Goal: Book appointment/travel/reservation

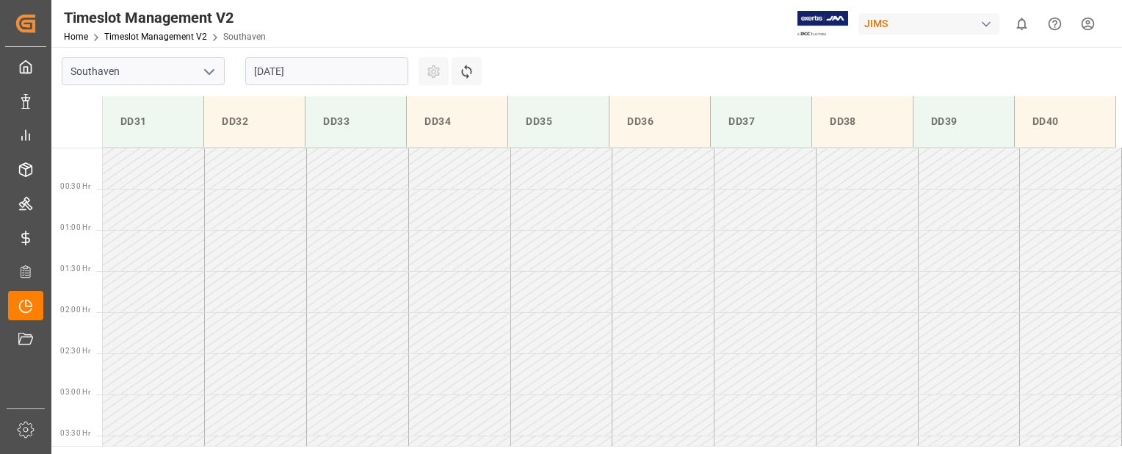
scroll to position [648, 0]
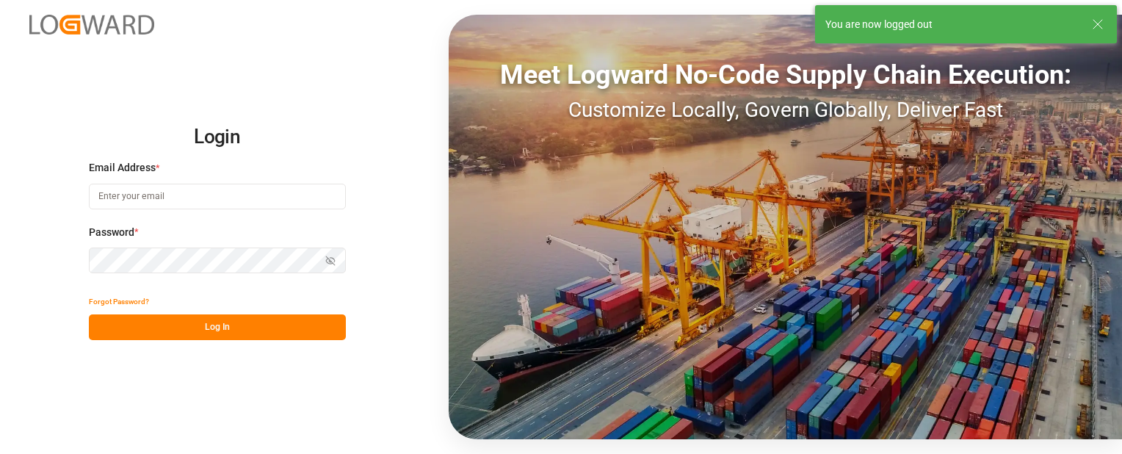
click at [19, 203] on div "Login Email Address * Password * Show password Forgot Password? Log In Meet Log…" at bounding box center [561, 227] width 1122 height 454
type input "[EMAIL_ADDRESS][DOMAIN_NAME]"
click at [123, 328] on button "Log In" at bounding box center [217, 327] width 257 height 26
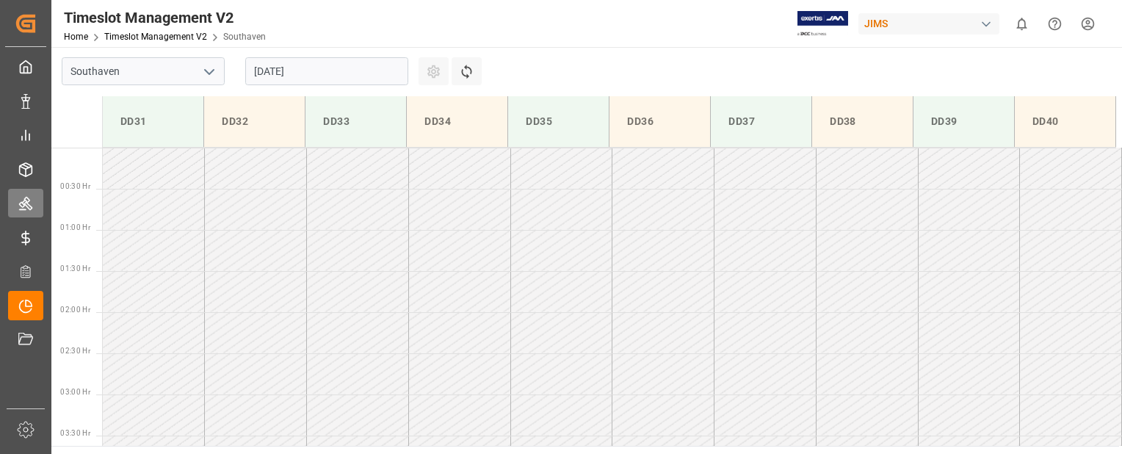
scroll to position [730, 0]
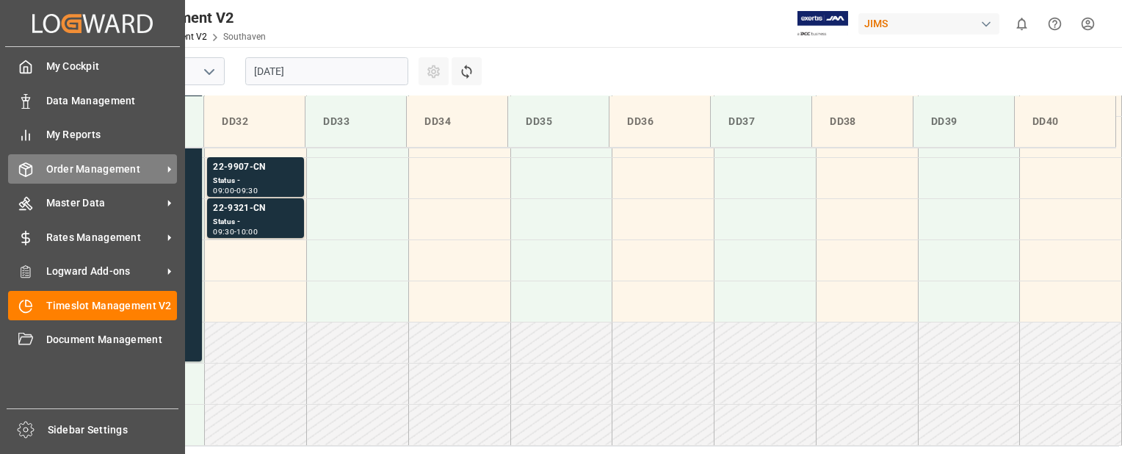
click at [33, 169] on div "Order Management Order Management" at bounding box center [92, 168] width 169 height 29
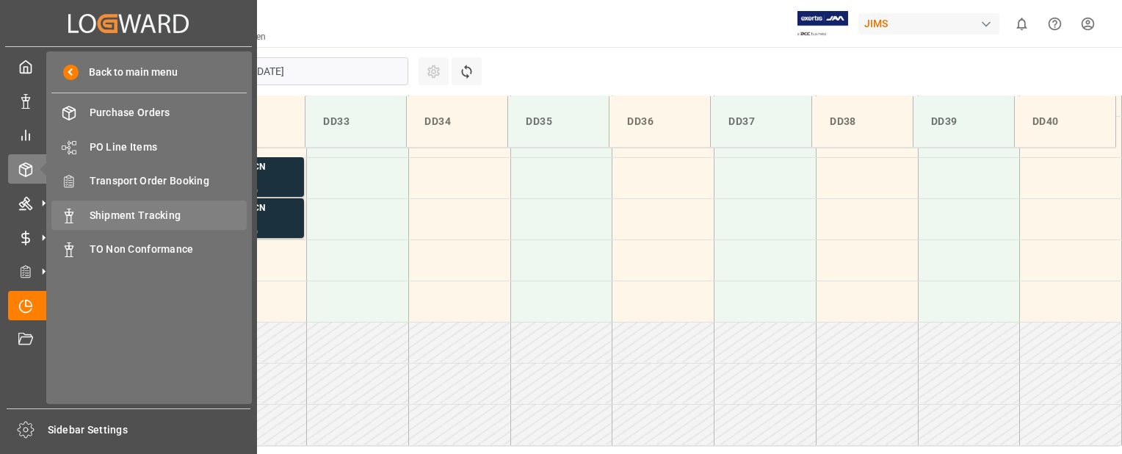
click at [139, 202] on div "Shipment Tracking Shipment Tracking" at bounding box center [148, 214] width 195 height 29
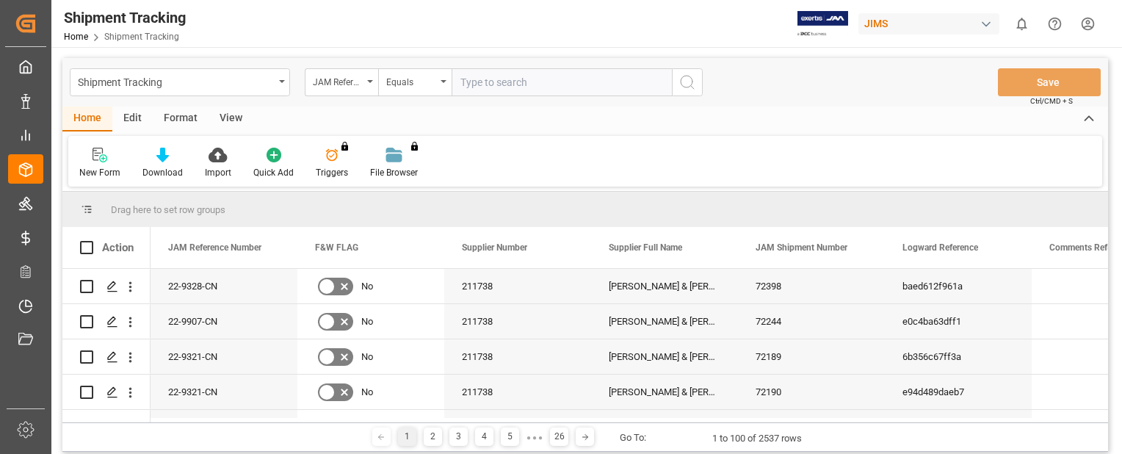
paste input "22-9908-CN"
type input "22-9908-CN"
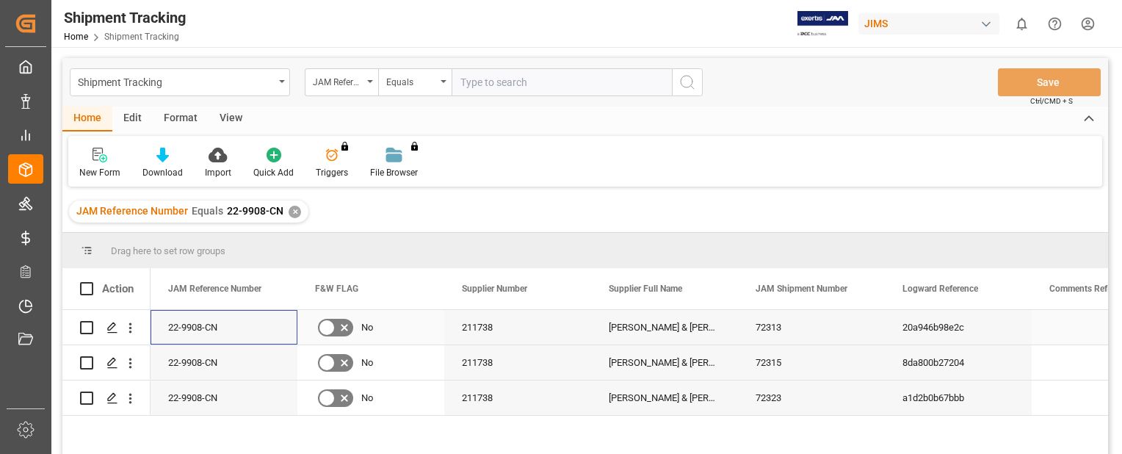
click at [225, 328] on div "22-9908-CN" at bounding box center [223, 327] width 147 height 35
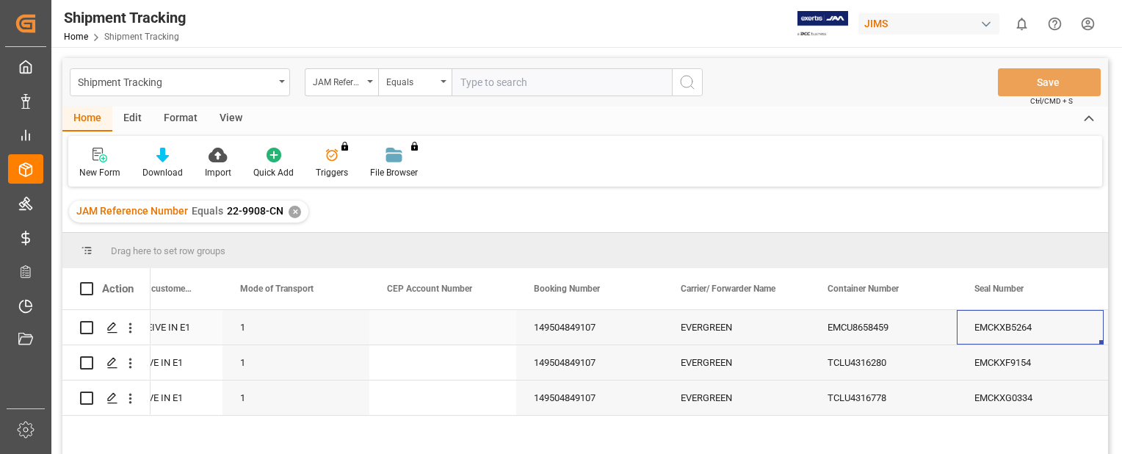
scroll to position [0, 1837]
click at [108, 399] on polygon "Press SPACE to select this row." at bounding box center [111, 396] width 7 height 7
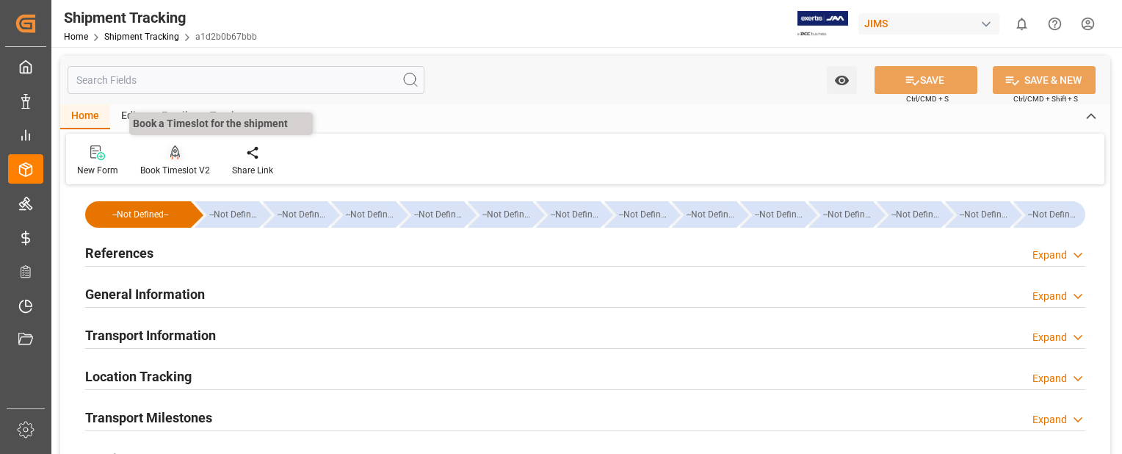
click at [176, 153] on icon at bounding box center [175, 152] width 10 height 15
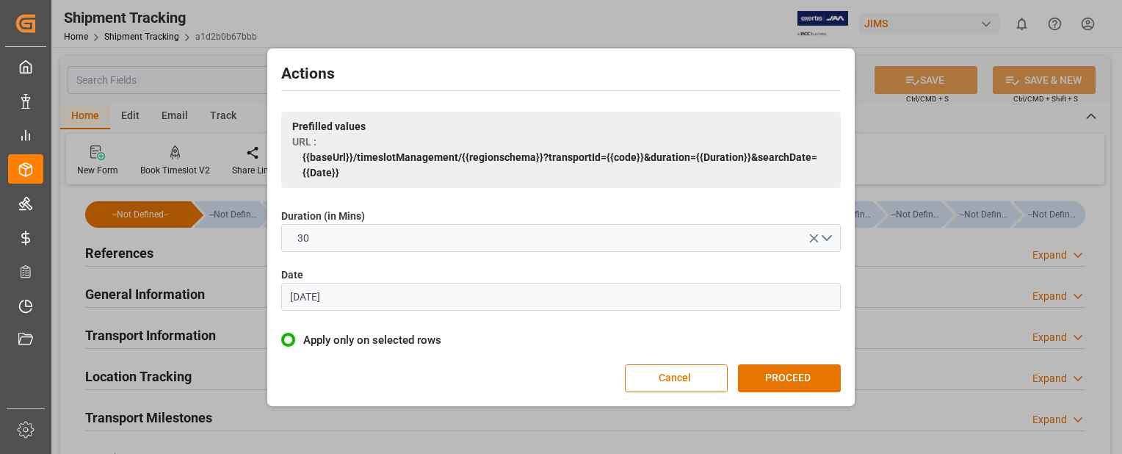
click at [354, 294] on input "[DATE]" at bounding box center [560, 297] width 559 height 28
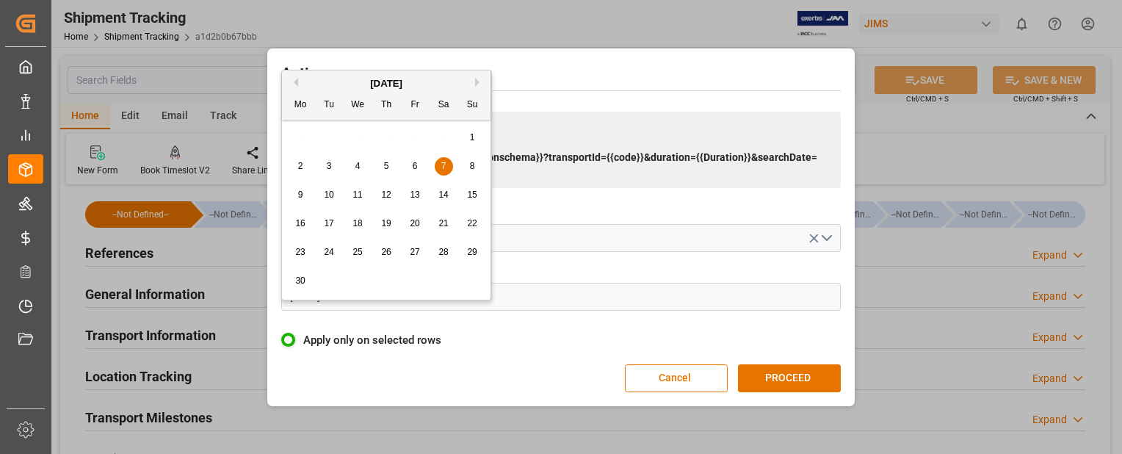
click at [474, 81] on div "[DATE]" at bounding box center [386, 83] width 208 height 15
click at [476, 81] on button "Next Month" at bounding box center [479, 82] width 9 height 9
click at [330, 253] on span "26" at bounding box center [329, 252] width 10 height 10
click at [335, 294] on input "[DATE]" at bounding box center [560, 297] width 559 height 28
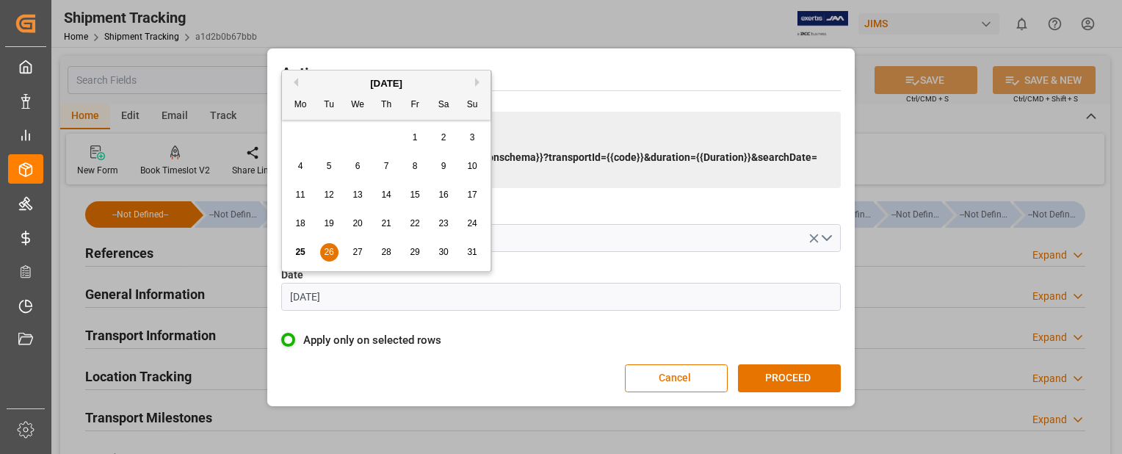
click at [302, 254] on span "25" at bounding box center [300, 252] width 10 height 10
type input "[DATE]"
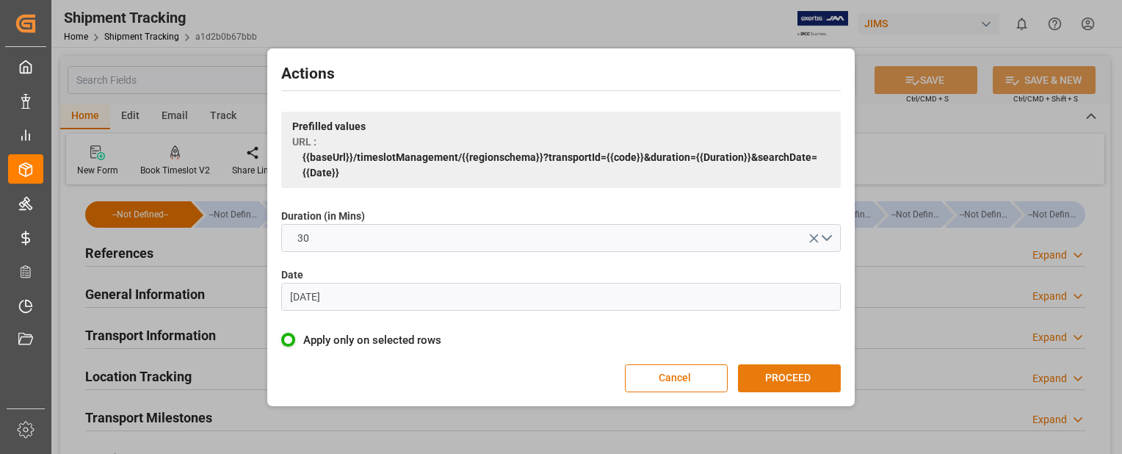
click at [827, 375] on button "PROCEED" at bounding box center [789, 378] width 103 height 28
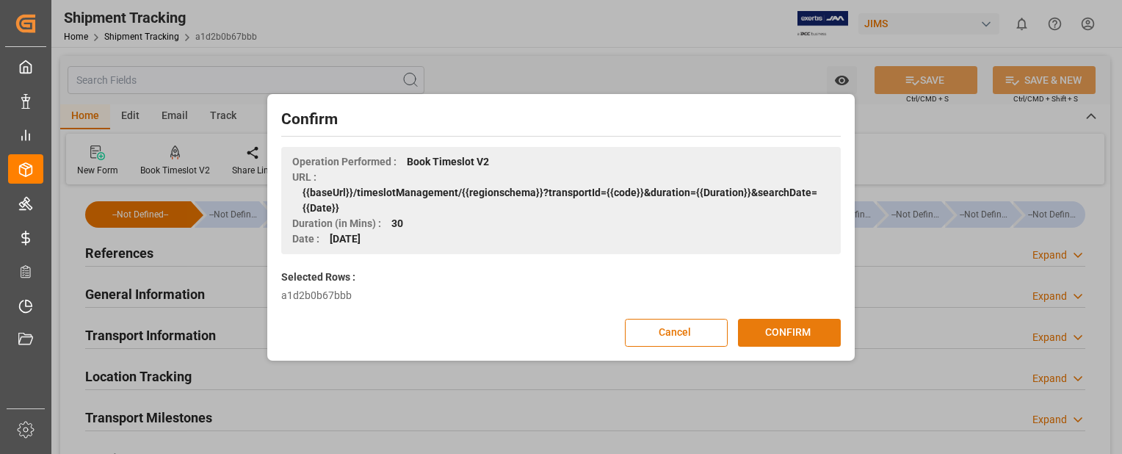
click at [821, 344] on button "CONFIRM" at bounding box center [789, 333] width 103 height 28
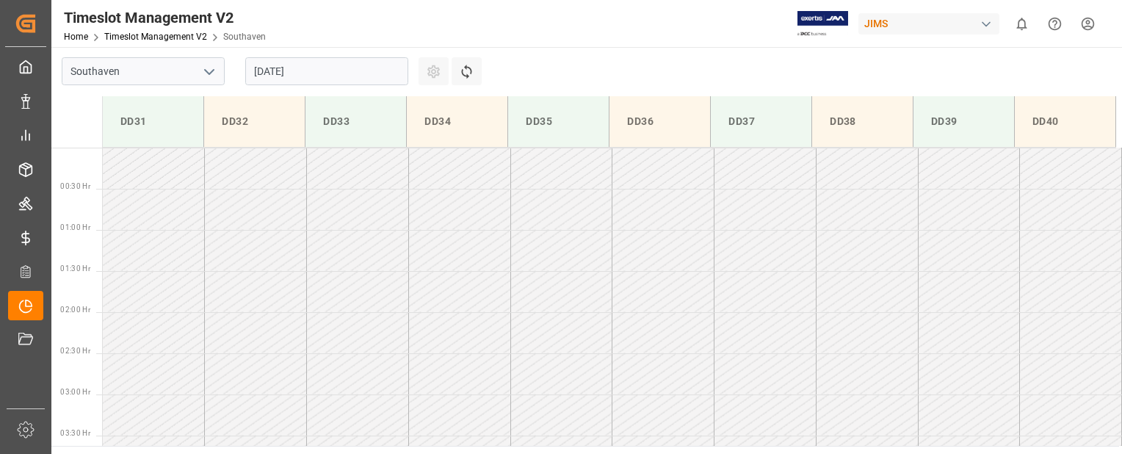
scroll to position [730, 0]
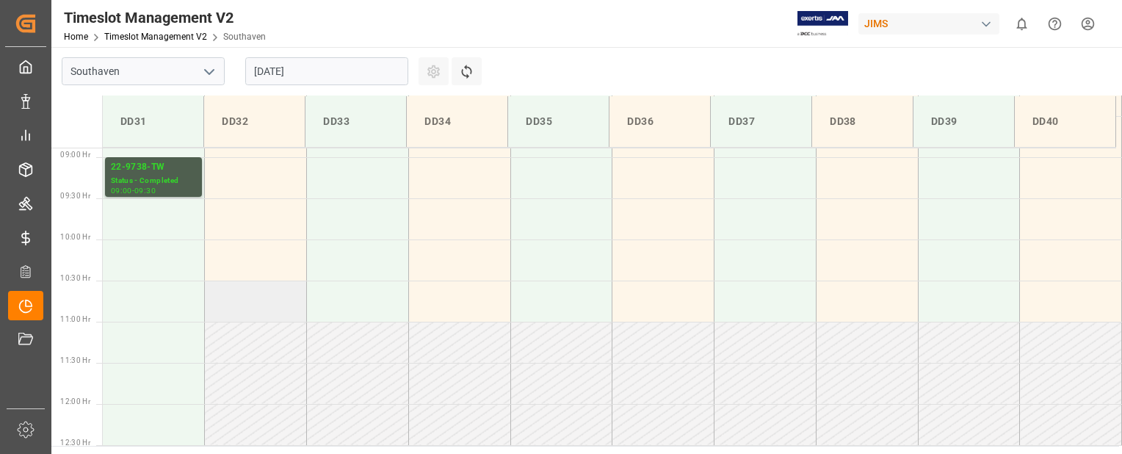
click at [266, 312] on td at bounding box center [256, 300] width 102 height 41
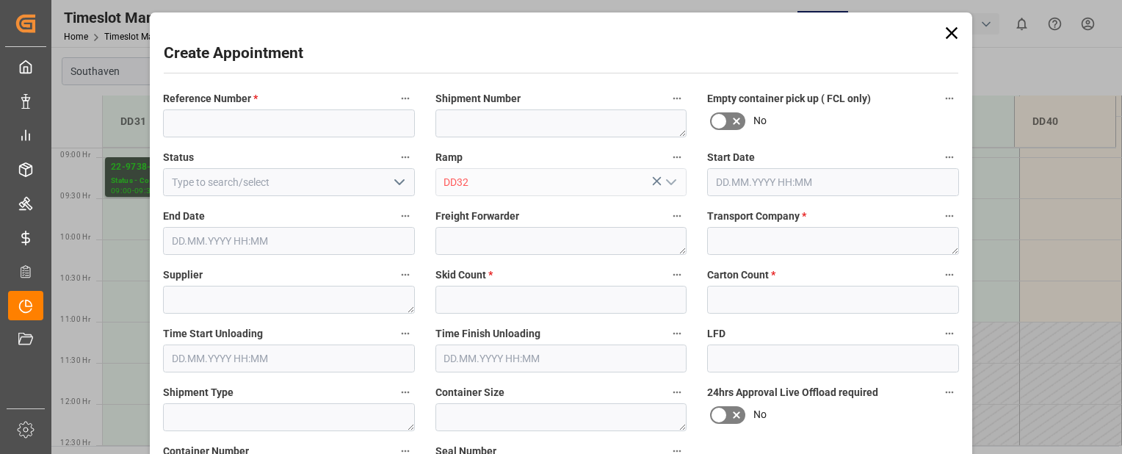
type input "25.08.2025 10:30"
type input "25.08.2025 11:00"
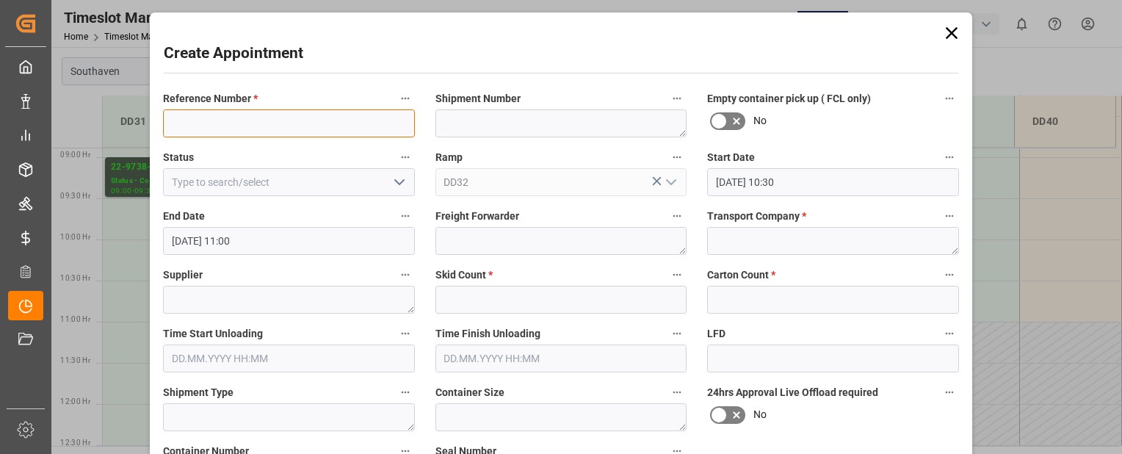
click at [229, 117] on input at bounding box center [289, 123] width 252 height 28
paste input "22-9908-CN"
type input "22-9908-CN"
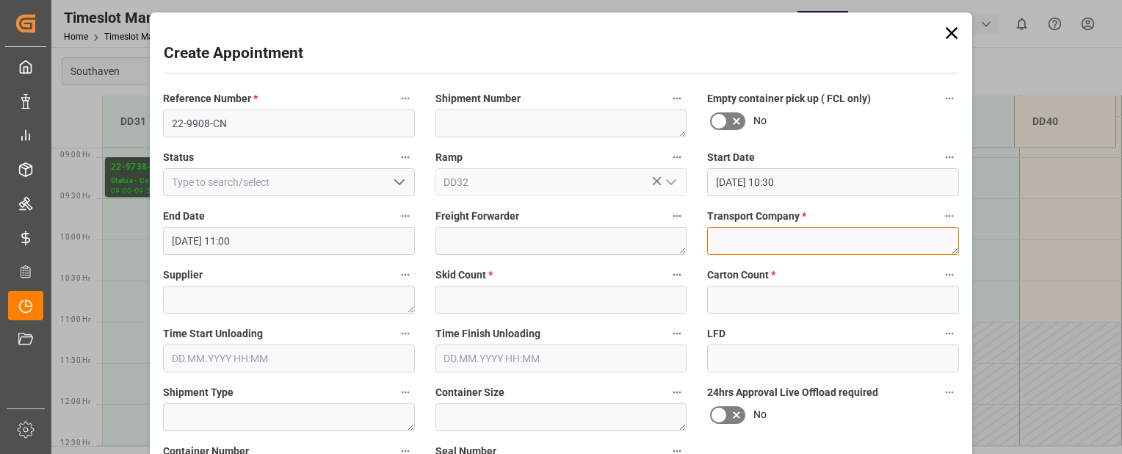
click at [755, 239] on textarea at bounding box center [833, 241] width 252 height 28
type textarea "mainstream"
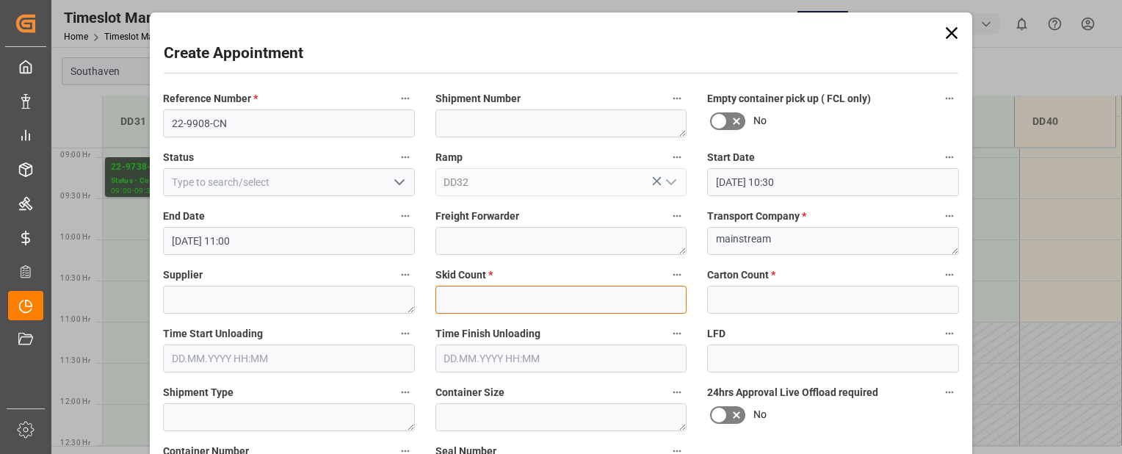
click at [581, 297] on input "text" at bounding box center [561, 300] width 252 height 28
type input "0"
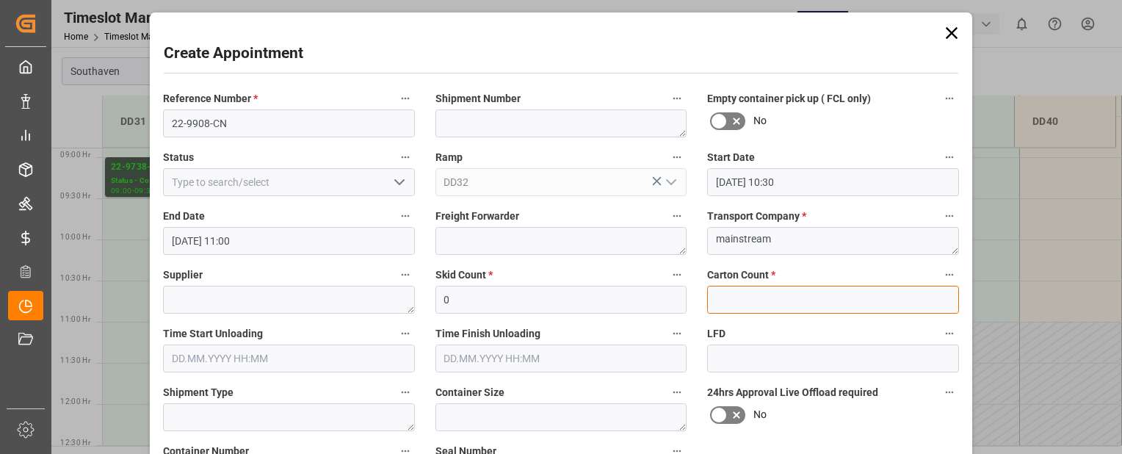
click at [742, 304] on input "text" at bounding box center [833, 300] width 252 height 28
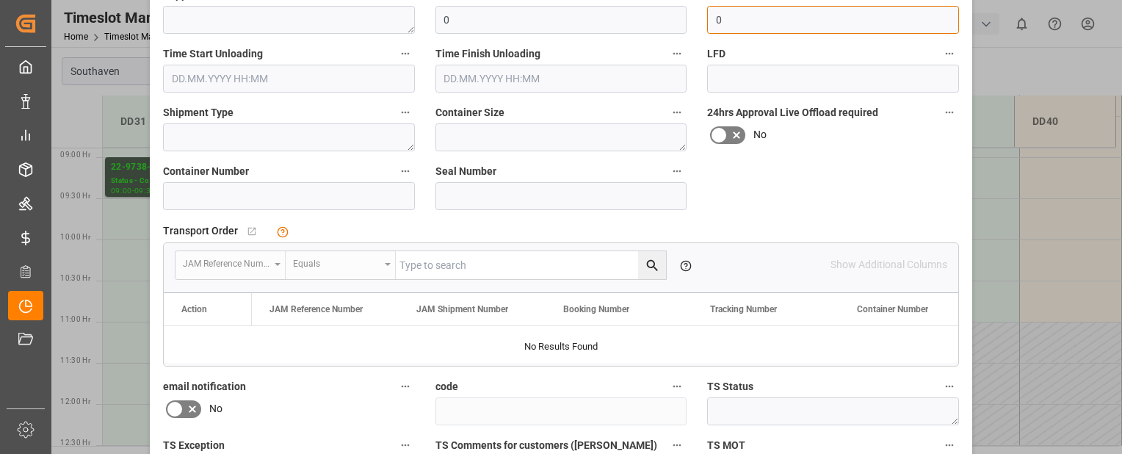
scroll to position [280, 0]
type input "0"
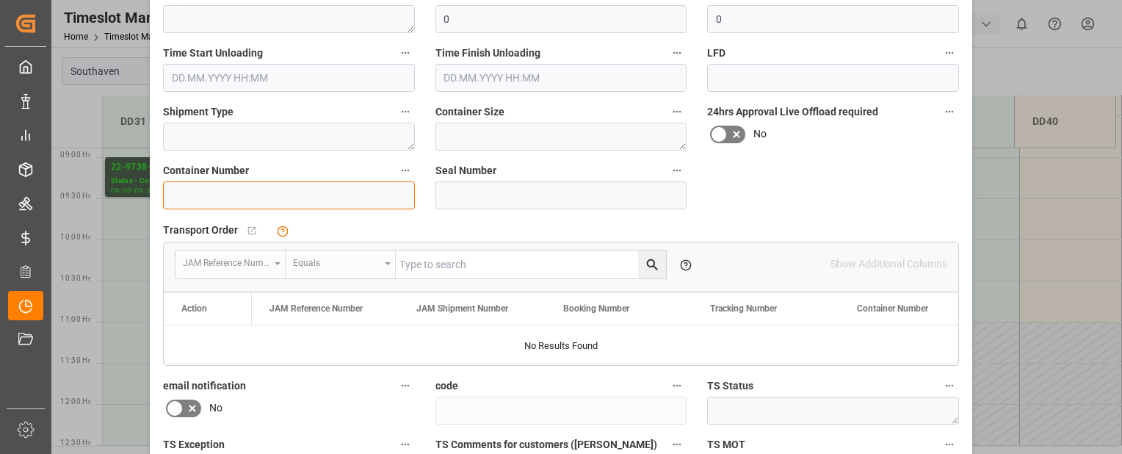
click at [338, 195] on input at bounding box center [289, 195] width 252 height 28
type input "temu4316778"
drag, startPoint x: 1116, startPoint y: 152, endPoint x: 1119, endPoint y: 171, distance: 19.3
click at [1119, 171] on div "Create Appointment Reference Number * 22-9908-CN Shipment Number Empty containe…" at bounding box center [561, 227] width 1122 height 454
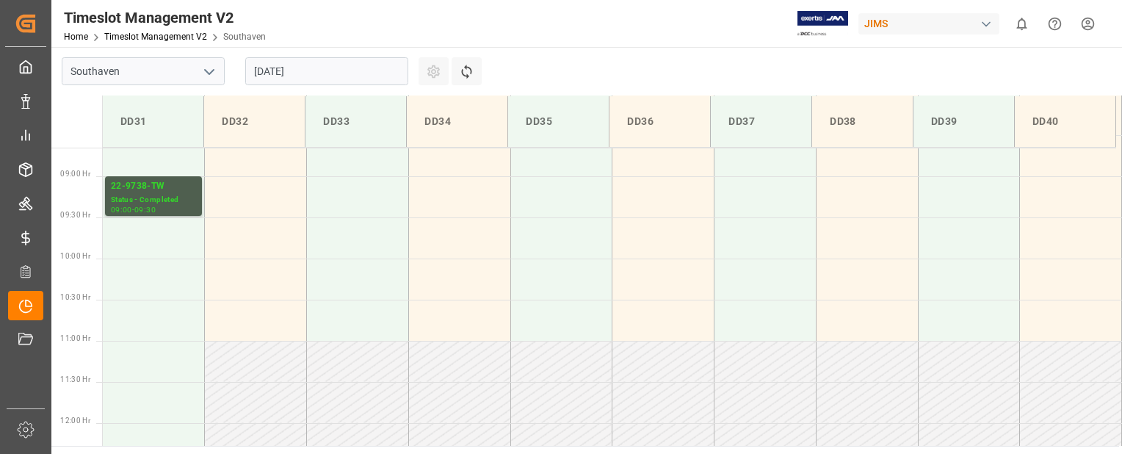
scroll to position [735, 0]
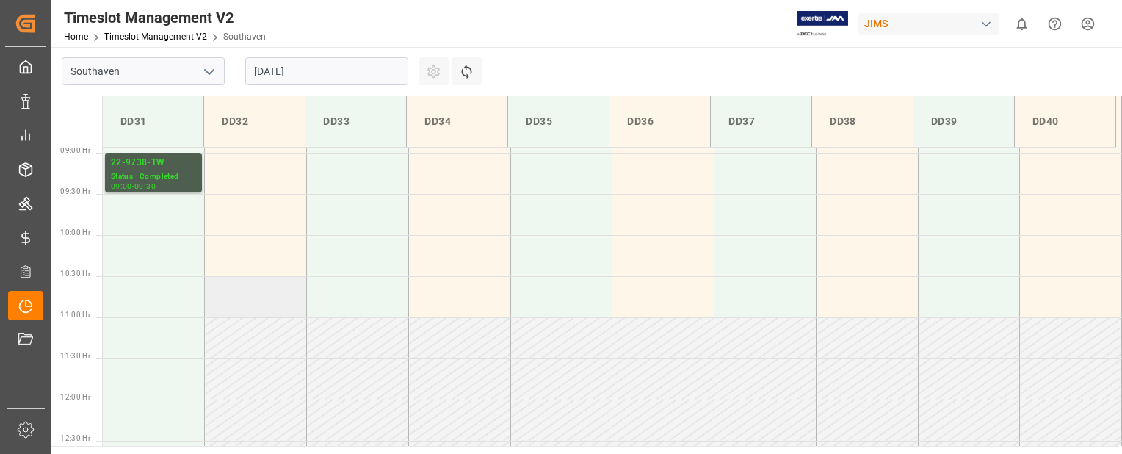
click at [255, 302] on td at bounding box center [256, 296] width 102 height 41
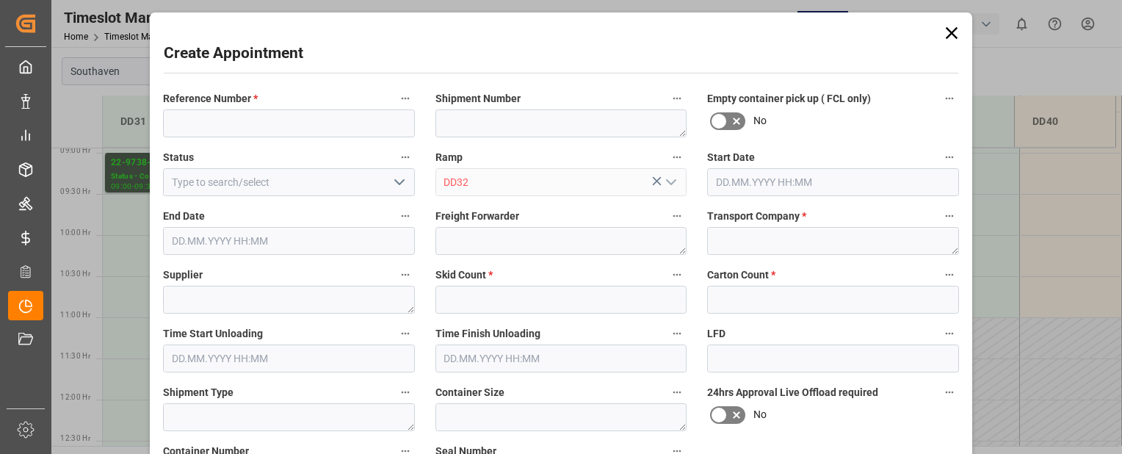
type input "25.08.2025 10:30"
type input "25.08.2025 11:00"
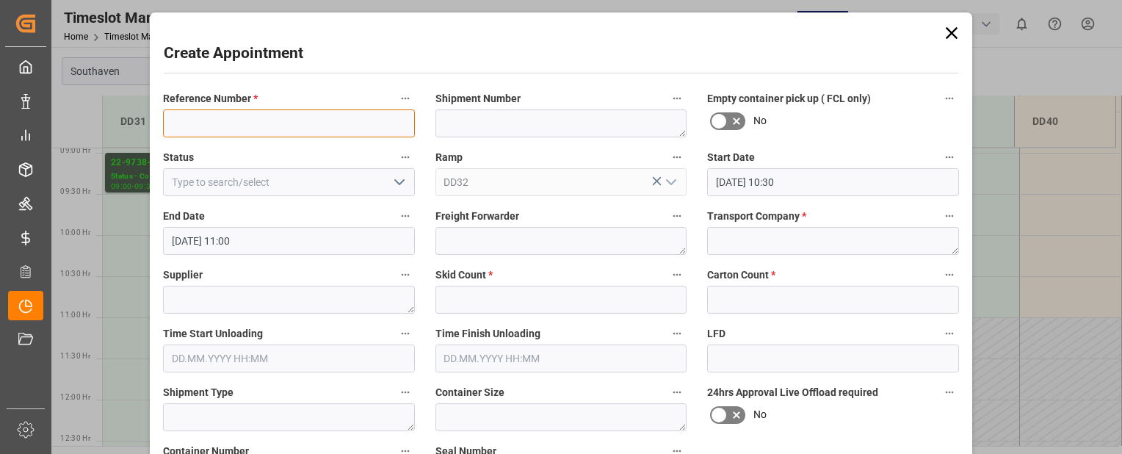
click at [343, 120] on input at bounding box center [289, 123] width 252 height 28
paste input "22-9908-CN"
type input "22-9908-CN"
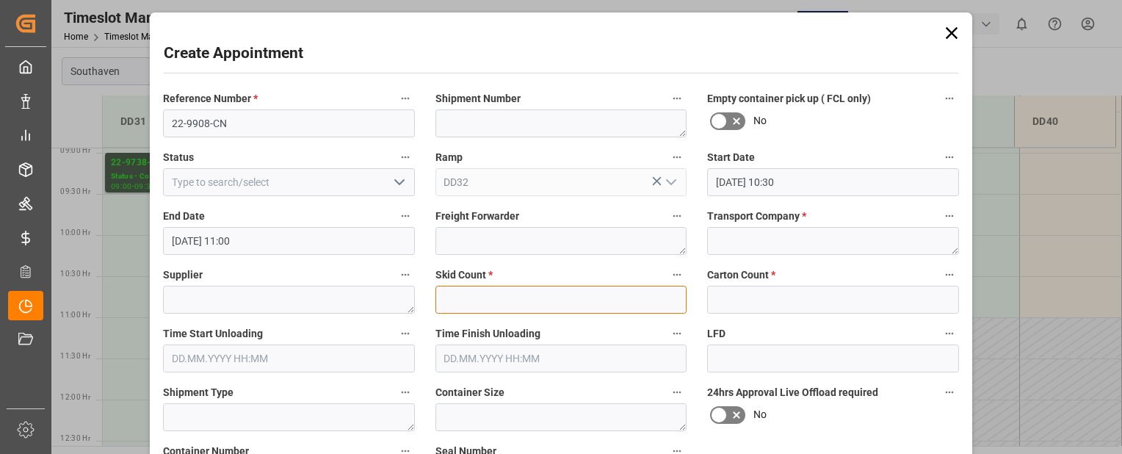
click at [589, 300] on input "text" at bounding box center [561, 300] width 252 height 28
type input "0"
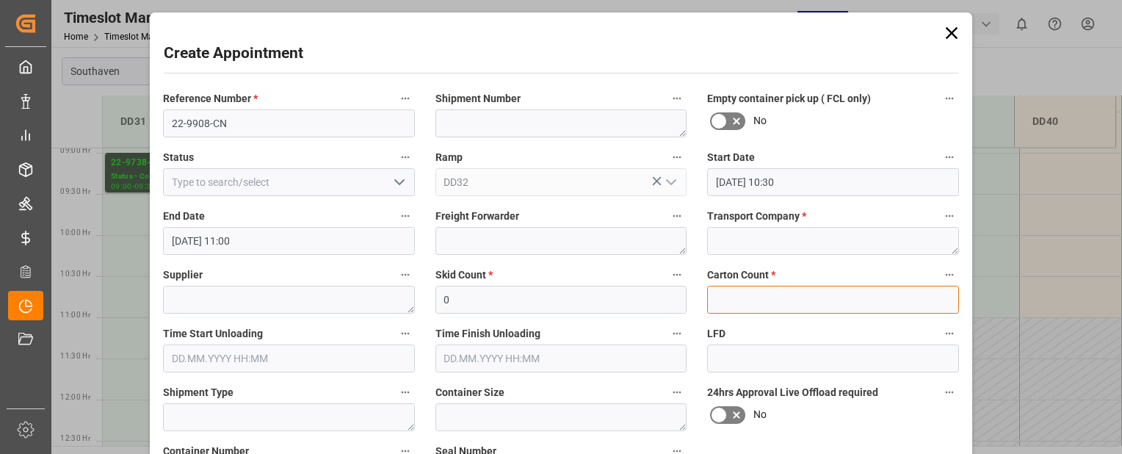
click at [752, 303] on input "text" at bounding box center [833, 300] width 252 height 28
type input "0"
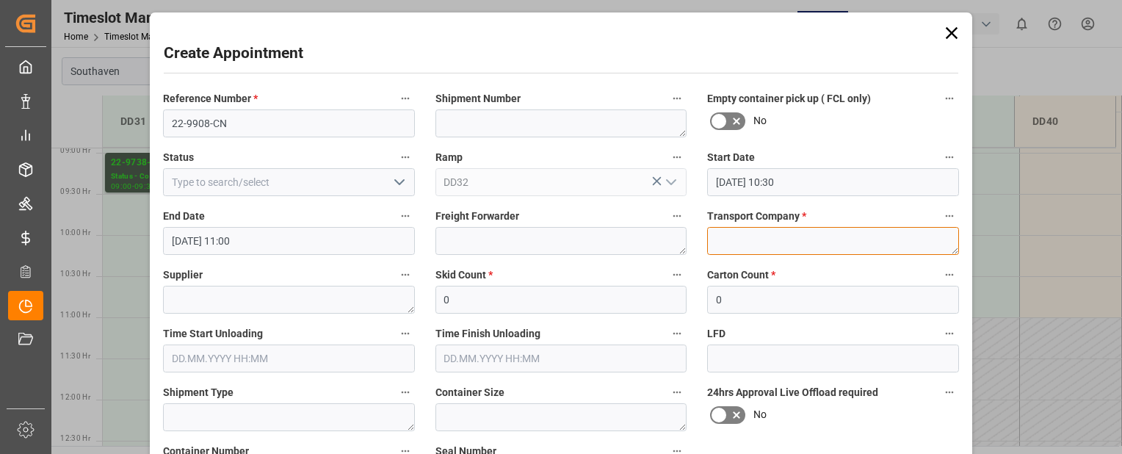
click at [820, 233] on textarea at bounding box center [833, 241] width 252 height 28
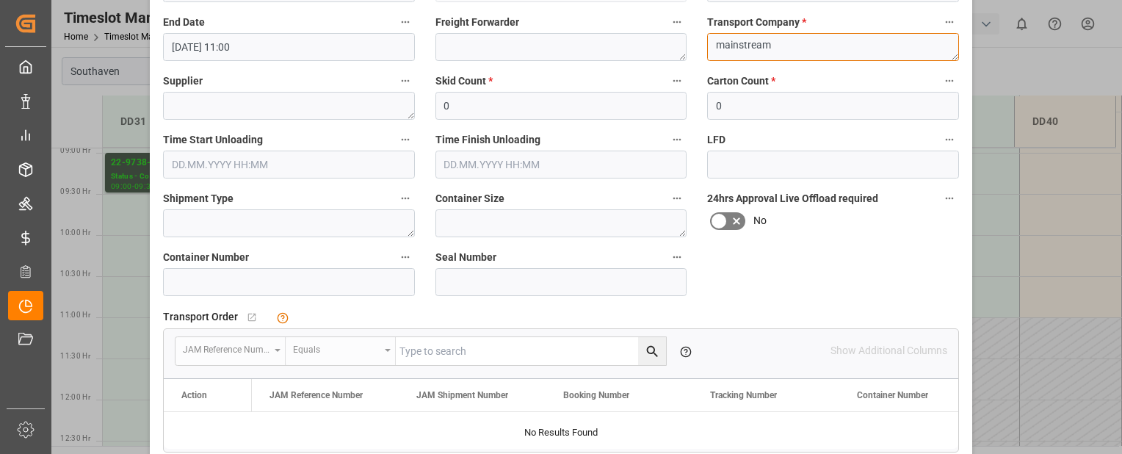
scroll to position [200, 0]
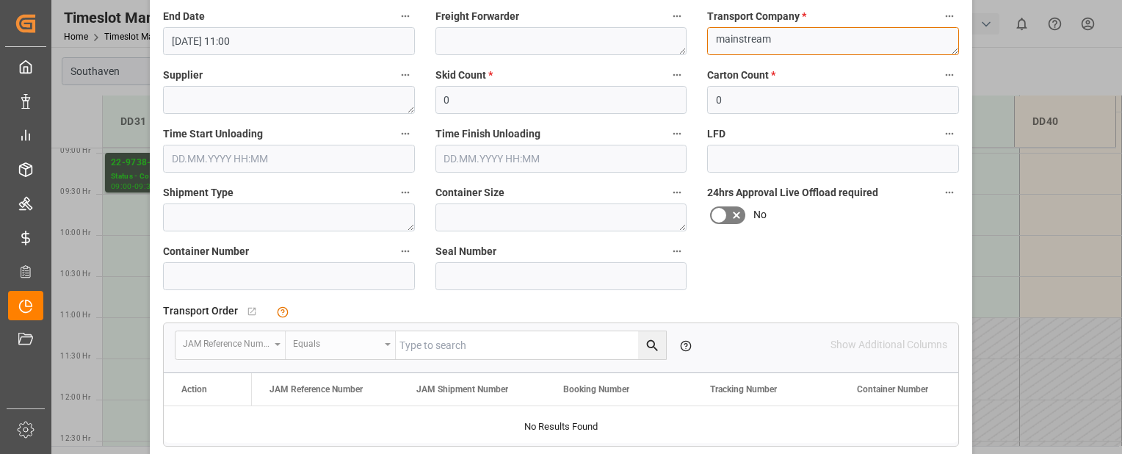
type textarea "mainstream"
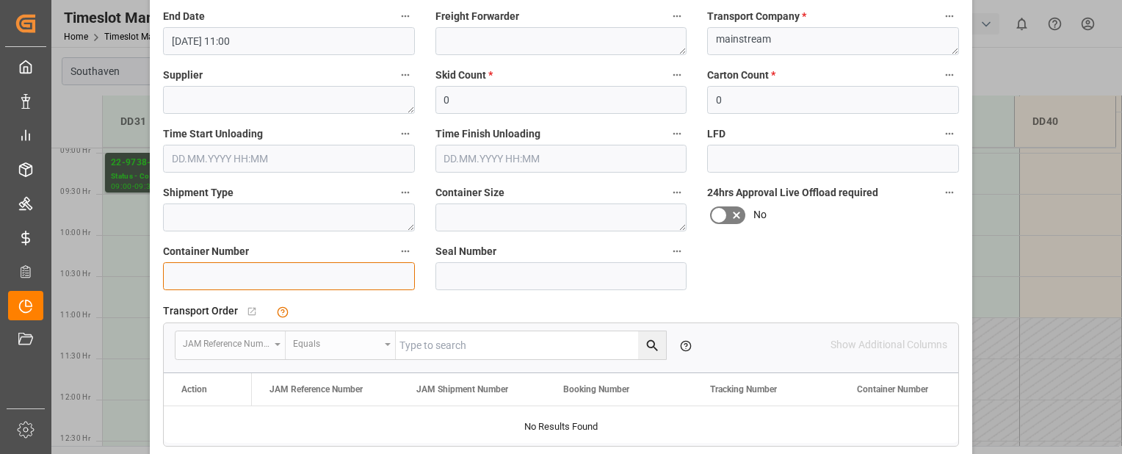
click at [380, 273] on input at bounding box center [289, 276] width 252 height 28
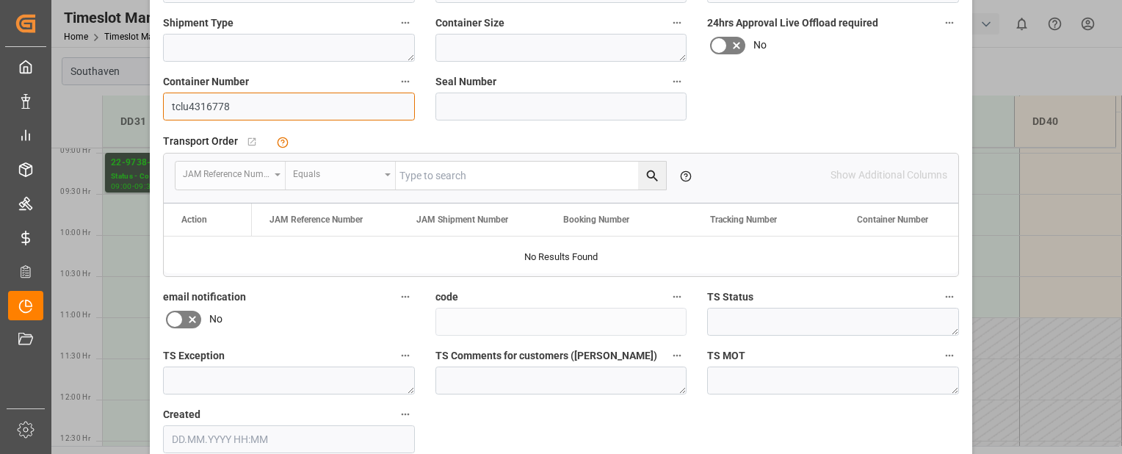
scroll to position [443, 0]
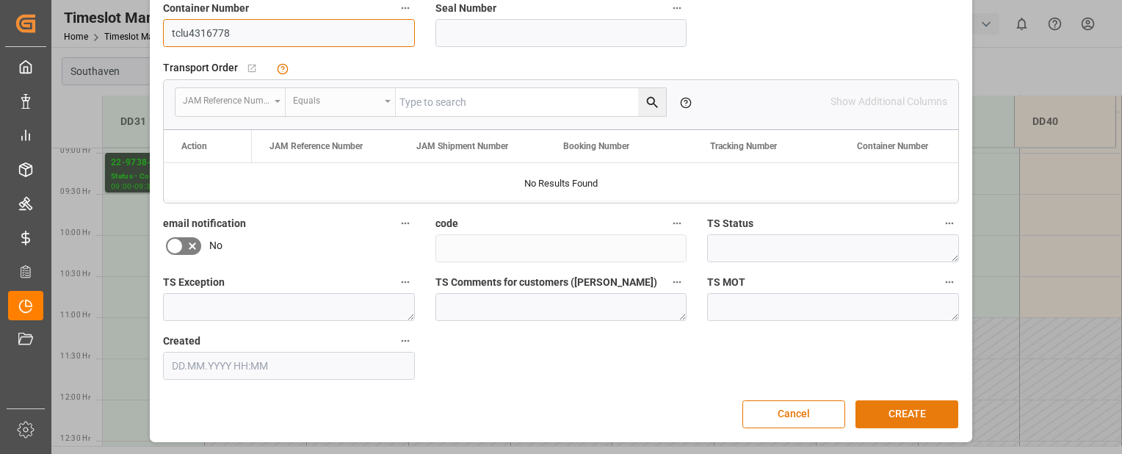
type input "tclu4316778"
click at [912, 417] on button "CREATE" at bounding box center [906, 414] width 103 height 28
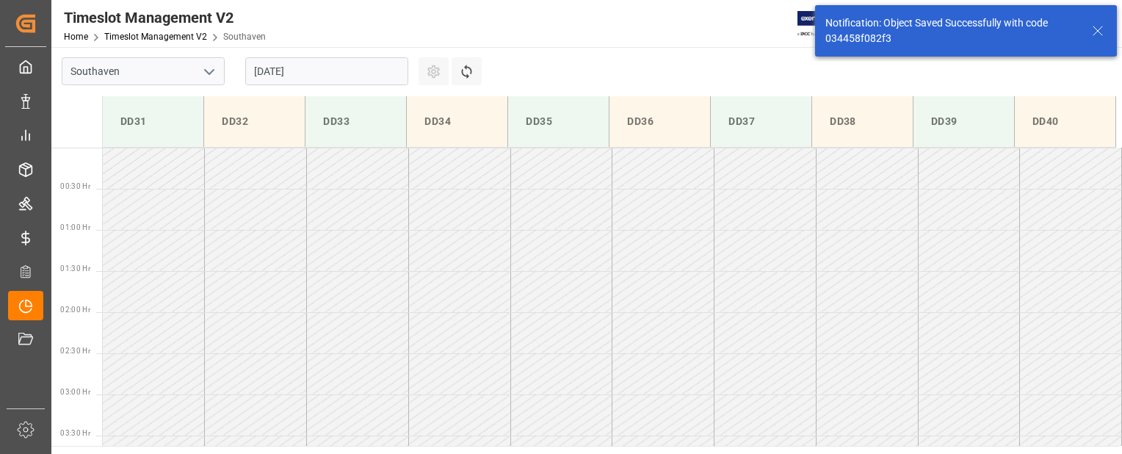
scroll to position [730, 0]
